Goal: Check status

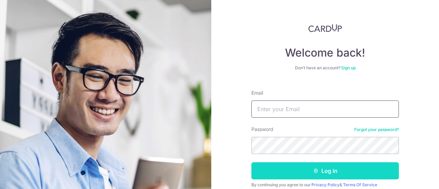
type input "[DOMAIN_NAME][EMAIL_ADDRESS][DOMAIN_NAME]"
click at [301, 166] on button "Log in" at bounding box center [324, 170] width 147 height 17
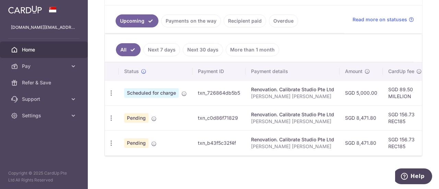
click at [152, 114] on span at bounding box center [153, 116] width 5 height 5
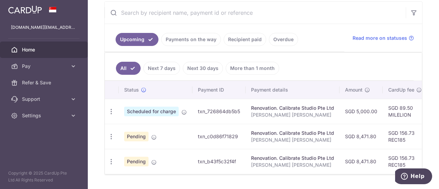
scroll to position [127, 0]
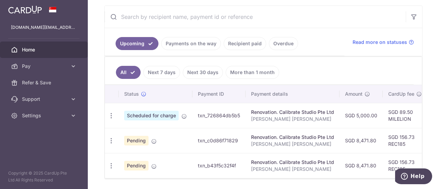
click at [192, 46] on link "Payments on the way" at bounding box center [191, 43] width 60 height 13
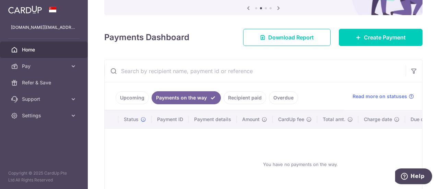
scroll to position [119, 0]
